Goal: Task Accomplishment & Management: Manage account settings

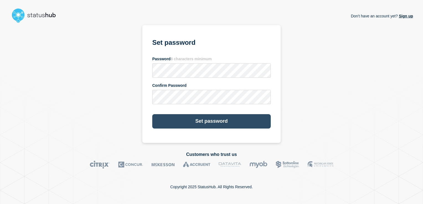
click at [218, 120] on button "Set password" at bounding box center [211, 121] width 119 height 14
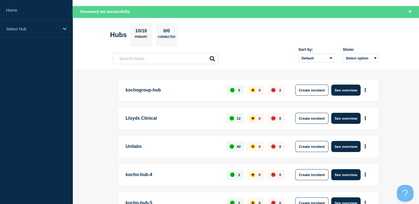
scroll to position [28, 0]
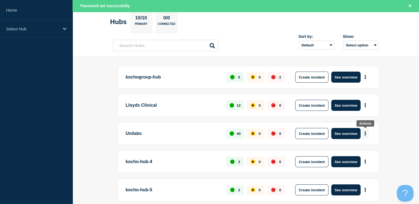
click at [365, 135] on icon "More actions" at bounding box center [366, 134] width 2 height 4
click at [135, 133] on p "Unilabs" at bounding box center [173, 133] width 94 height 11
click at [366, 134] on button "More actions" at bounding box center [365, 134] width 7 height 10
click at [367, 133] on button "More actions" at bounding box center [365, 134] width 7 height 10
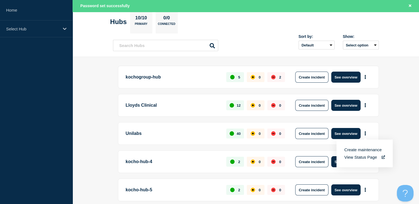
click at [356, 157] on link "View Status Page" at bounding box center [364, 157] width 41 height 5
click at [56, 31] on div "Select Hub" at bounding box center [36, 28] width 73 height 17
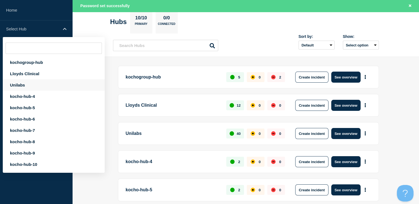
click at [28, 84] on div "Unilabs" at bounding box center [54, 84] width 102 height 11
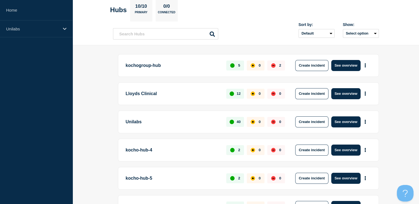
scroll to position [16, 0]
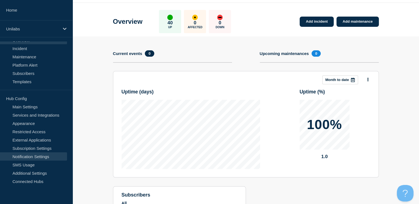
scroll to position [28, 0]
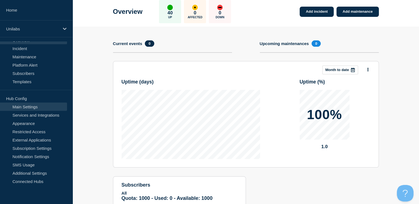
click at [28, 106] on link "Main Settings" at bounding box center [33, 107] width 67 height 8
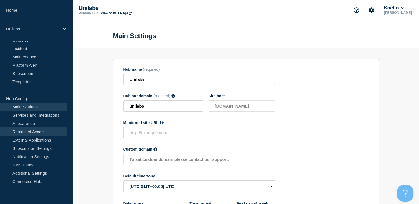
click at [34, 132] on link "Restricted Access" at bounding box center [33, 132] width 67 height 8
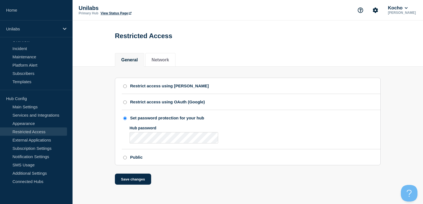
click at [140, 88] on div "Restrict access using [PERSON_NAME]" at bounding box center [169, 86] width 79 height 5
click at [127, 88] on input "Restrict access using [PERSON_NAME]" at bounding box center [125, 86] width 4 height 4
radio input "true"
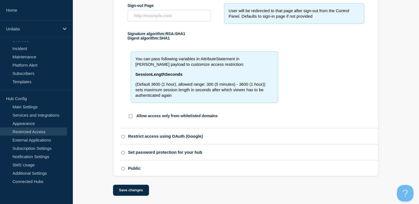
scroll to position [280, 0]
click at [123, 151] on input "Set password protection for your hub" at bounding box center [123, 153] width 4 height 4
radio input "true"
radio input "false"
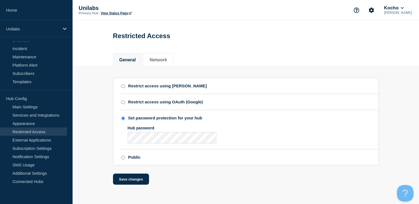
scroll to position [0, 0]
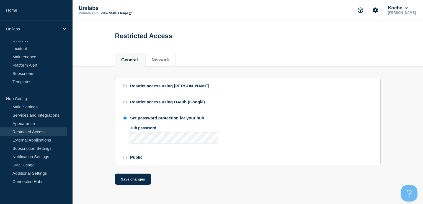
click at [127, 160] on div "Public" at bounding box center [251, 157] width 259 height 5
click at [125, 160] on input "Public" at bounding box center [125, 158] width 4 height 4
radio input "true"
radio input "false"
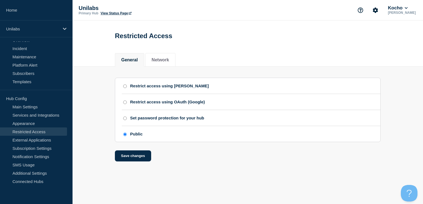
click at [126, 88] on input "Restrict access using [PERSON_NAME]" at bounding box center [125, 86] width 4 height 4
radio input "true"
radio input "false"
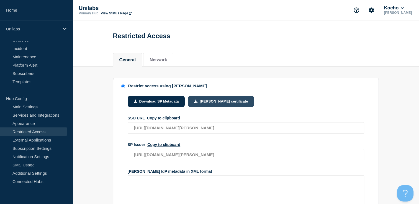
click at [220, 102] on button "[PERSON_NAME] certificate" at bounding box center [221, 101] width 66 height 11
click at [163, 57] on li "Network" at bounding box center [158, 60] width 30 height 14
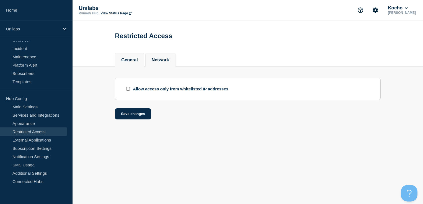
click at [135, 62] on button "General" at bounding box center [129, 60] width 17 height 5
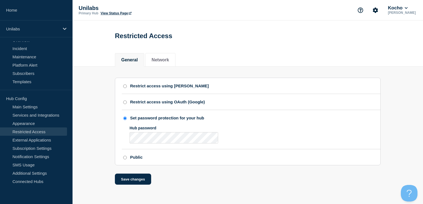
click at [125, 88] on input "Restrict access using [PERSON_NAME]" at bounding box center [125, 86] width 4 height 4
radio input "true"
radio input "false"
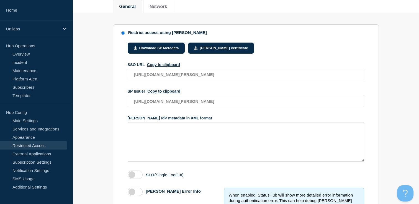
scroll to position [55, 0]
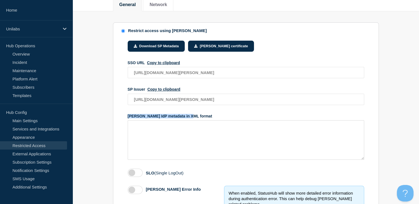
drag, startPoint x: 193, startPoint y: 118, endPoint x: 124, endPoint y: 118, distance: 69.0
click at [124, 118] on div "Download SP Metadata [PERSON_NAME] certificate SSO URL Copy to clipboard [URL][…" at bounding box center [249, 185] width 259 height 304
copy div "[PERSON_NAME] IdP metadata in XML format"
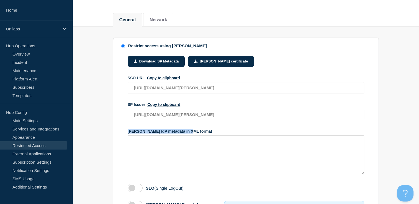
scroll to position [31, 0]
